Goal: Navigation & Orientation: Find specific page/section

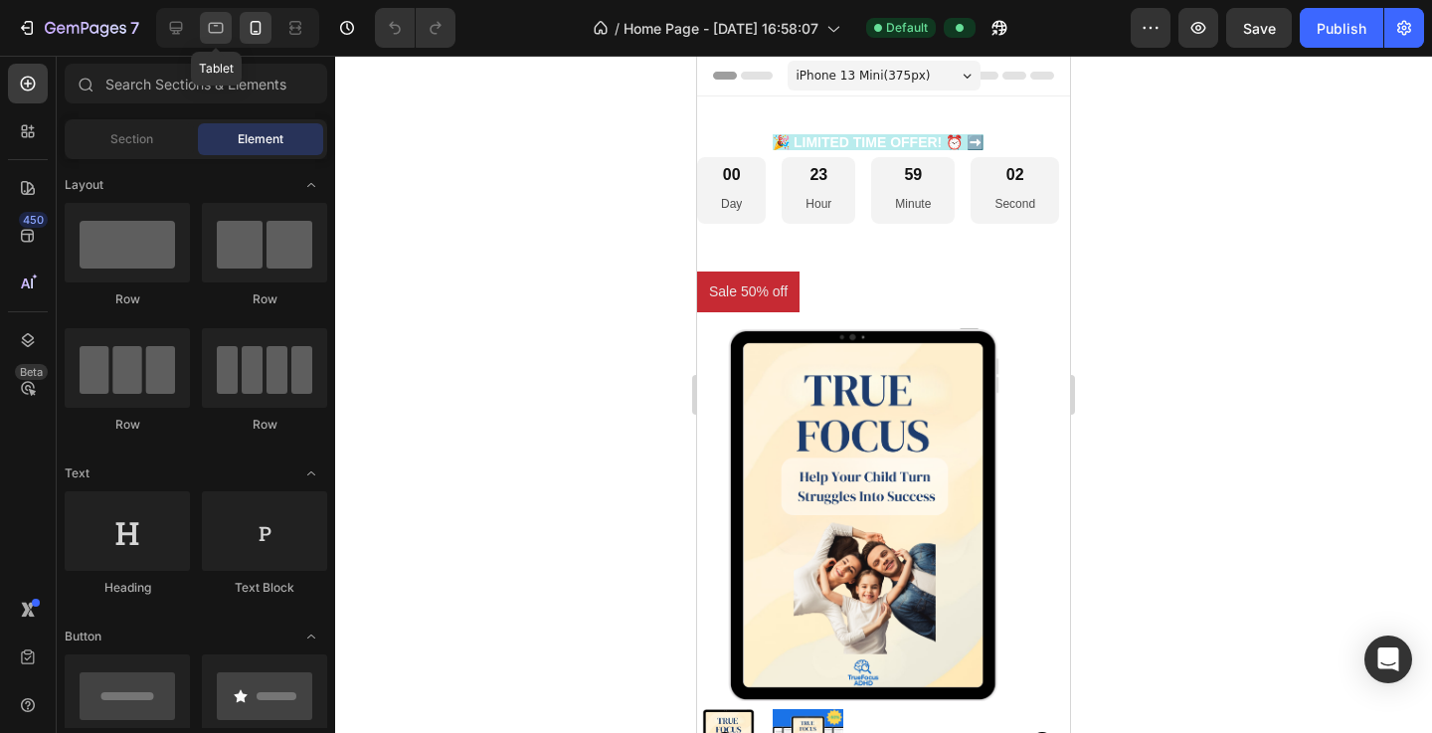
click at [213, 26] on icon at bounding box center [216, 28] width 20 height 20
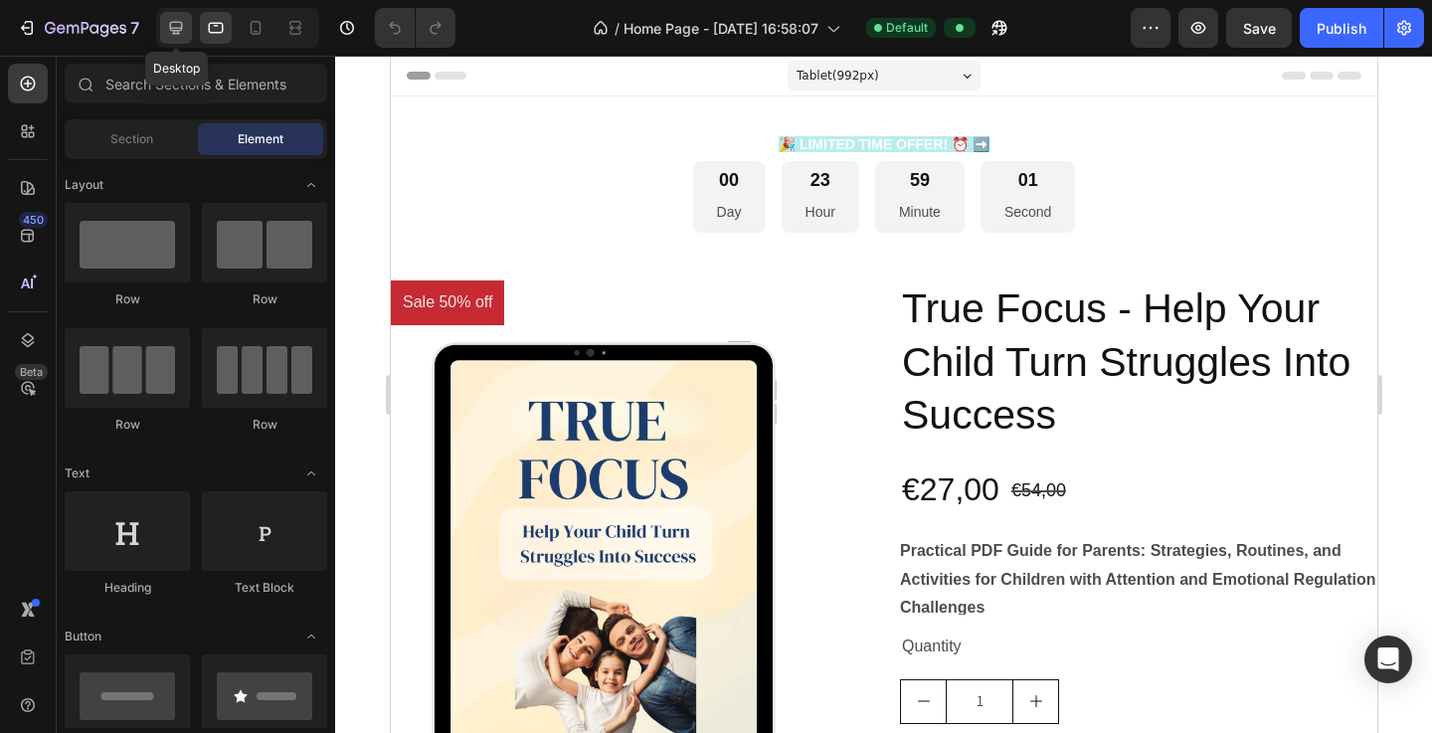
click at [184, 33] on icon at bounding box center [176, 28] width 20 height 20
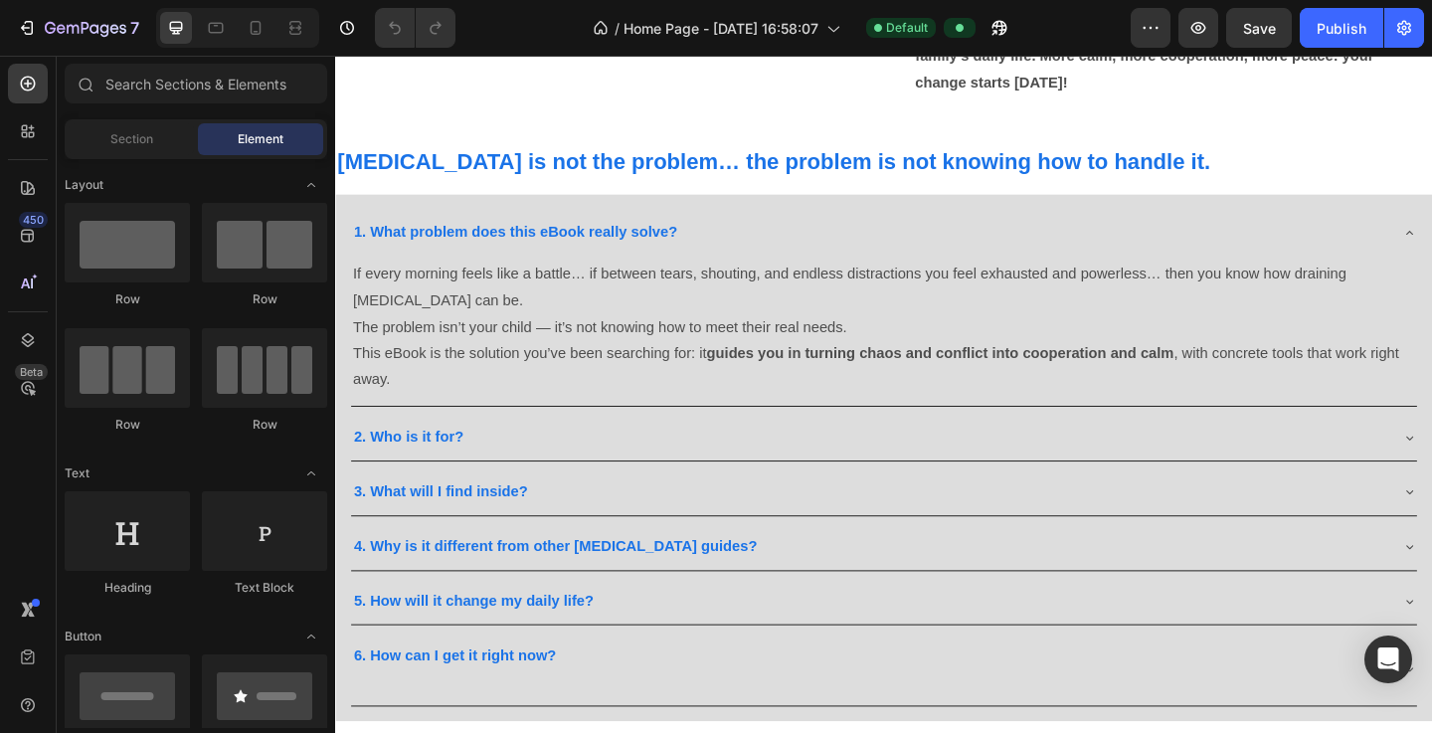
scroll to position [2044, 0]
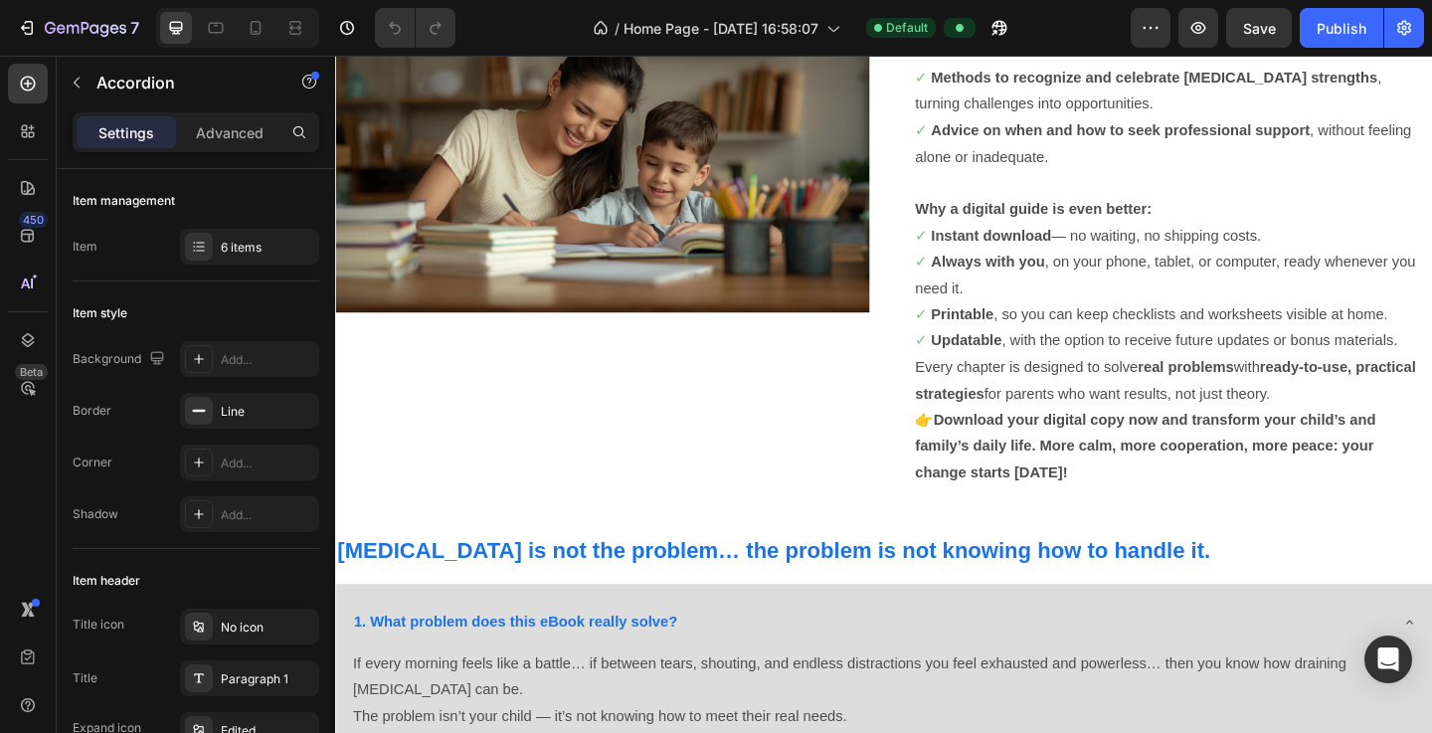
scroll to position [1629, 0]
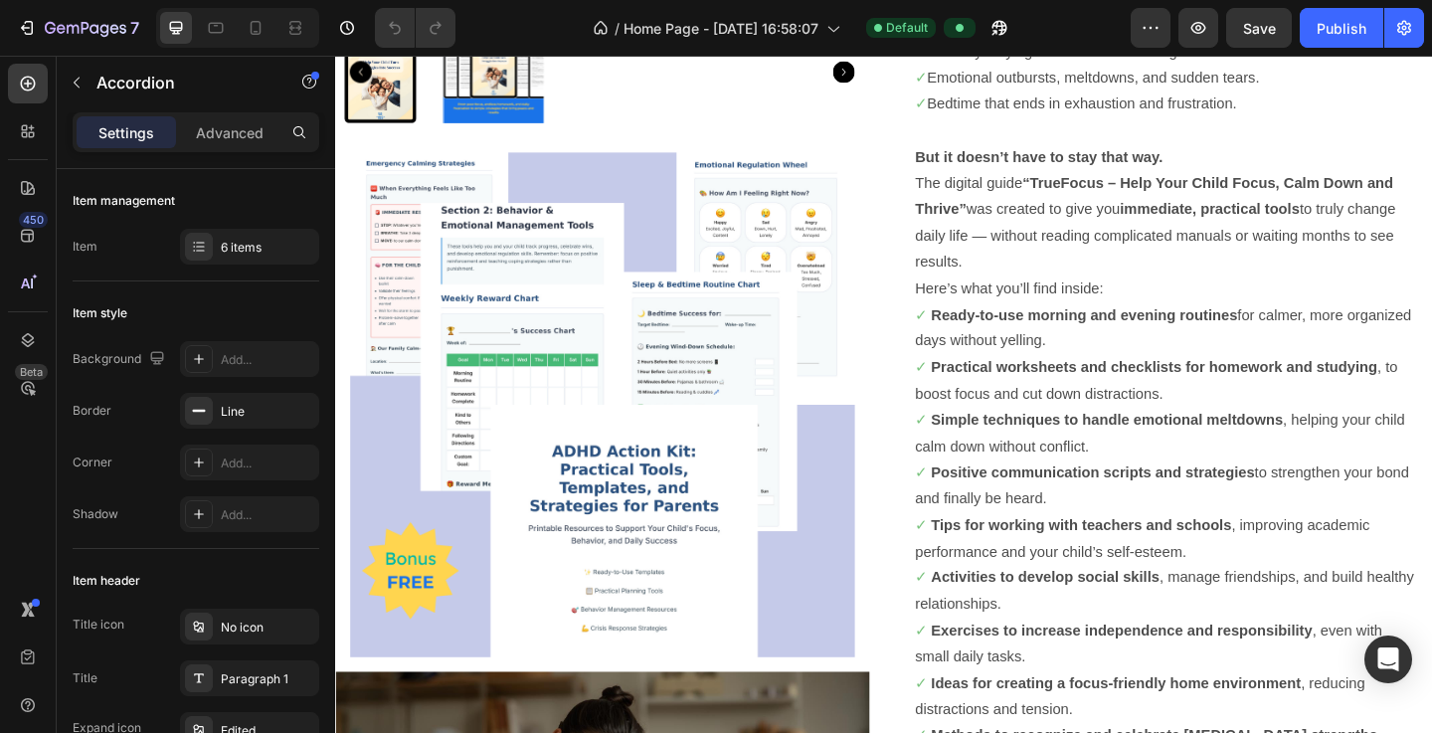
scroll to position [927, 0]
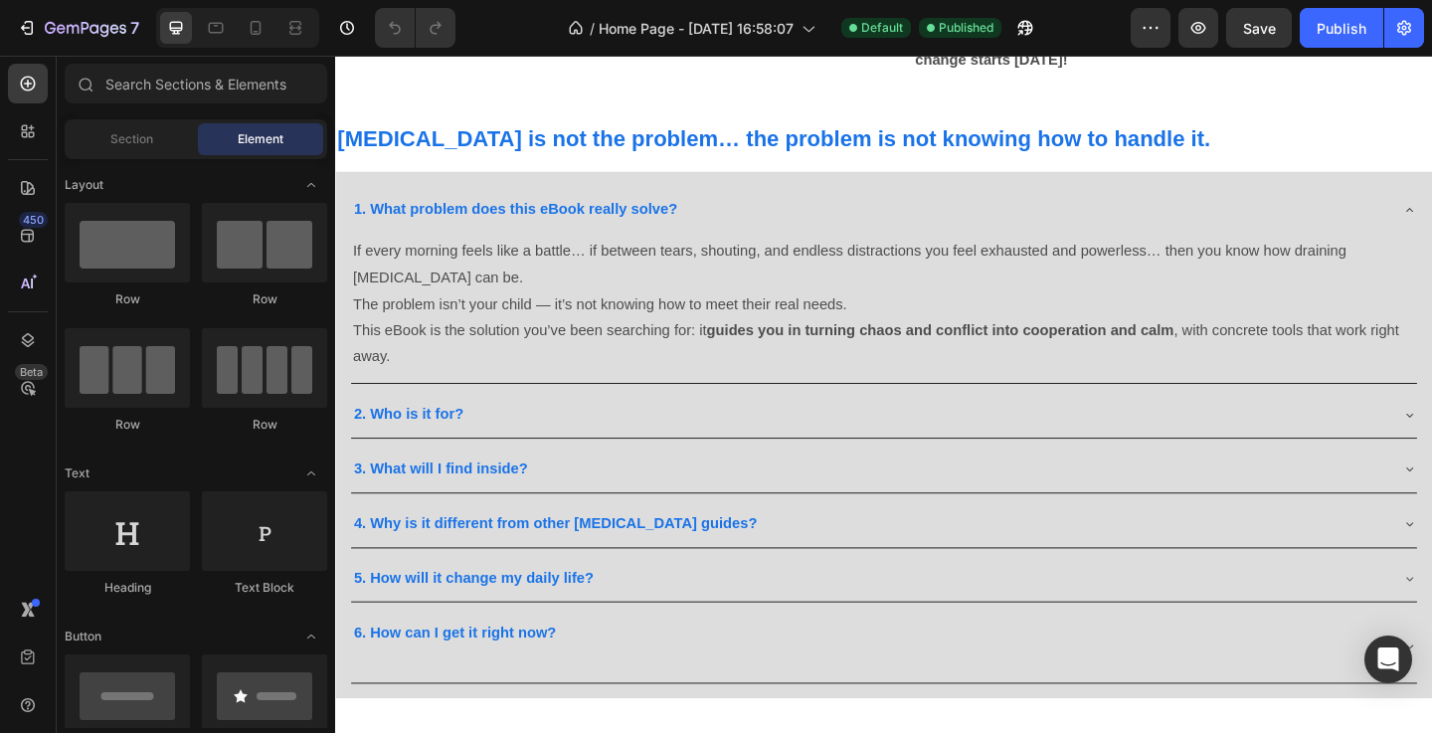
scroll to position [2004, 0]
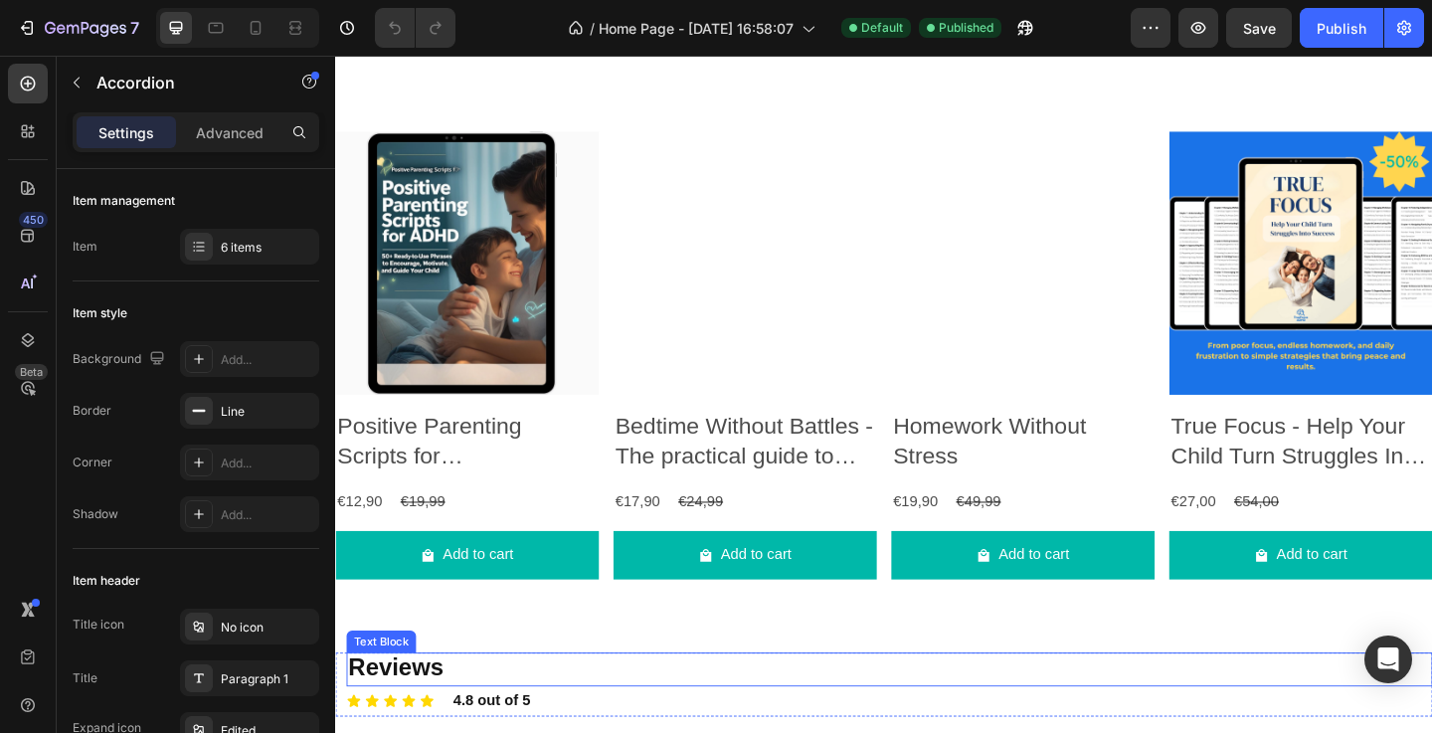
scroll to position [3190, 0]
